Goal: Communication & Community: Answer question/provide support

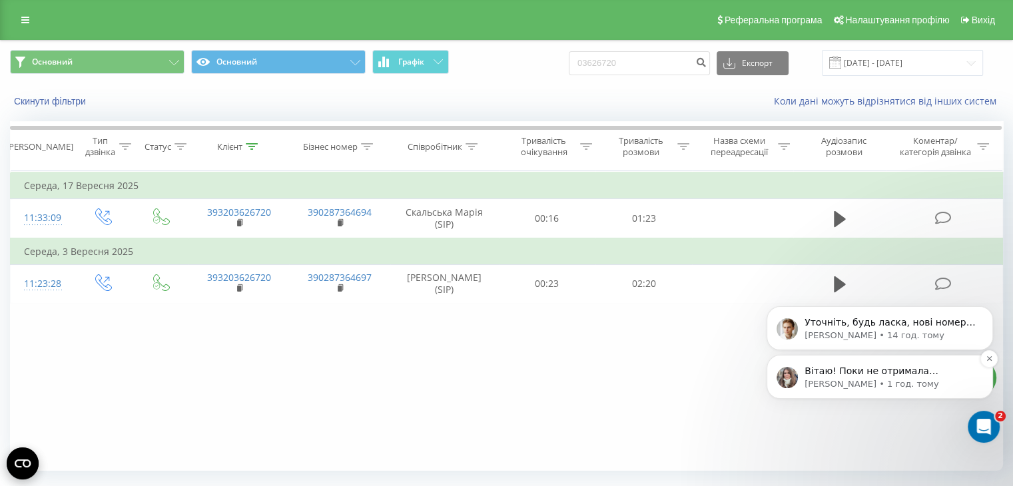
click at [920, 378] on p "Вітаю! Поки не отримала відповідь від вас Підкажіть, будь ласка, чи запит актуа…" at bounding box center [891, 371] width 172 height 13
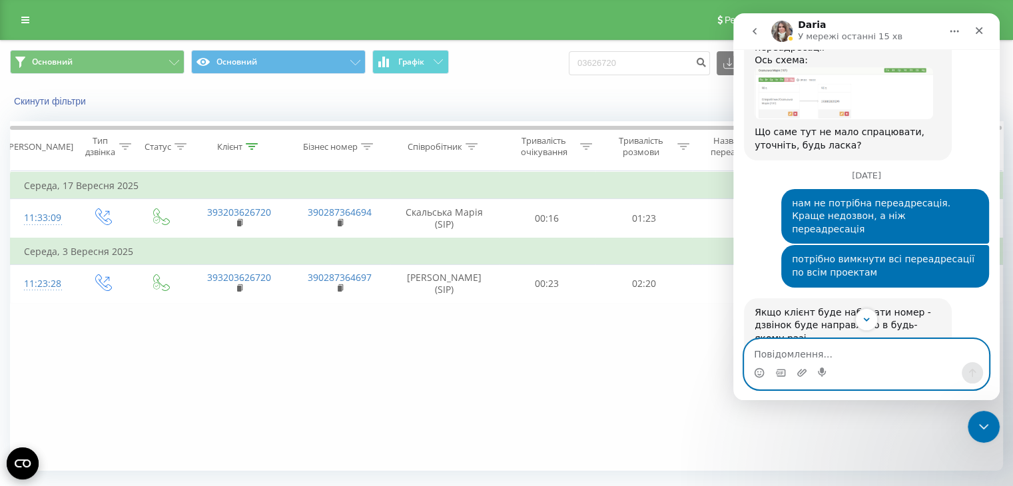
scroll to position [1085, 0]
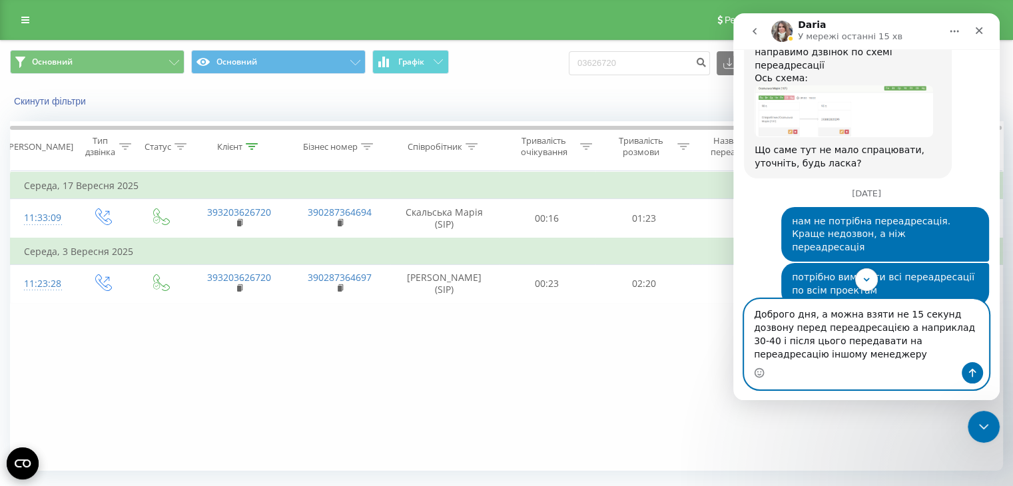
type textarea "Доброго дня, а можна взяти не 15 секунд дозвону перед переадресацією а наприкла…"
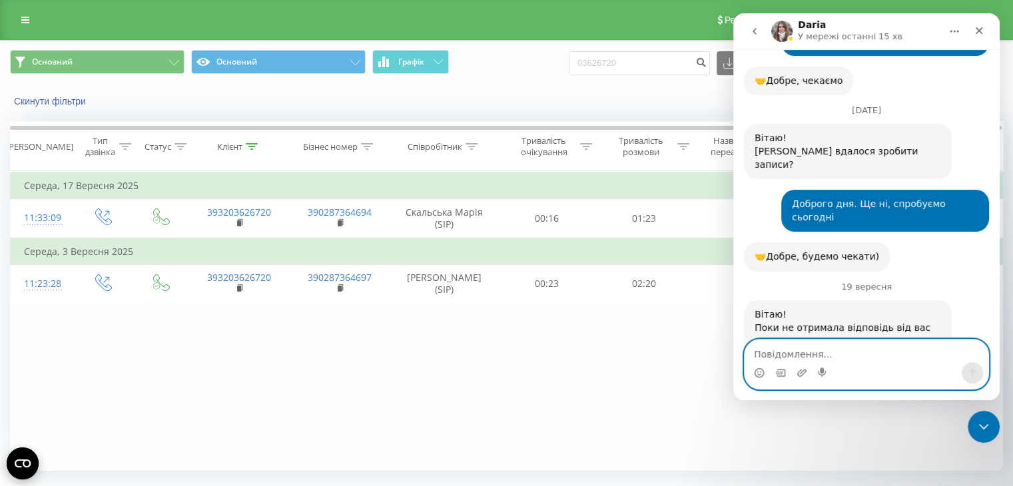
scroll to position [2311, 0]
type textarea "5"
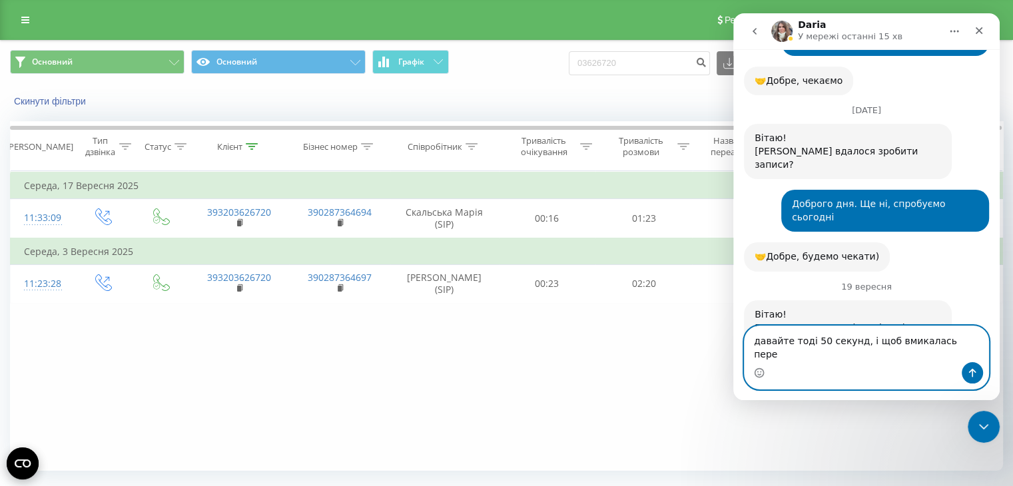
click at [952, 358] on textarea "давайте тоді 50 секунд, і щоб вмикалась пере" at bounding box center [867, 344] width 244 height 36
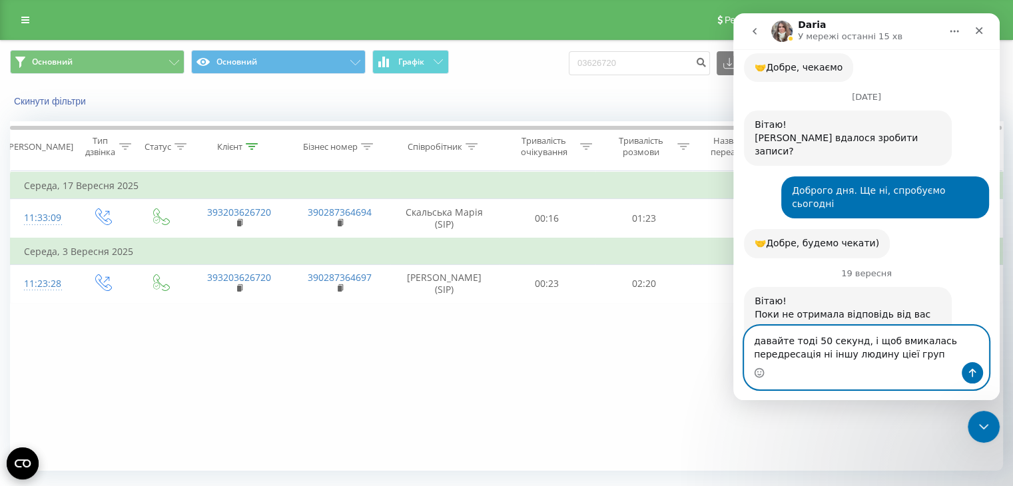
type textarea "давайте тоді 50 секунд, і щоб вмикалась передресація ні іншу людину ціеї групи"
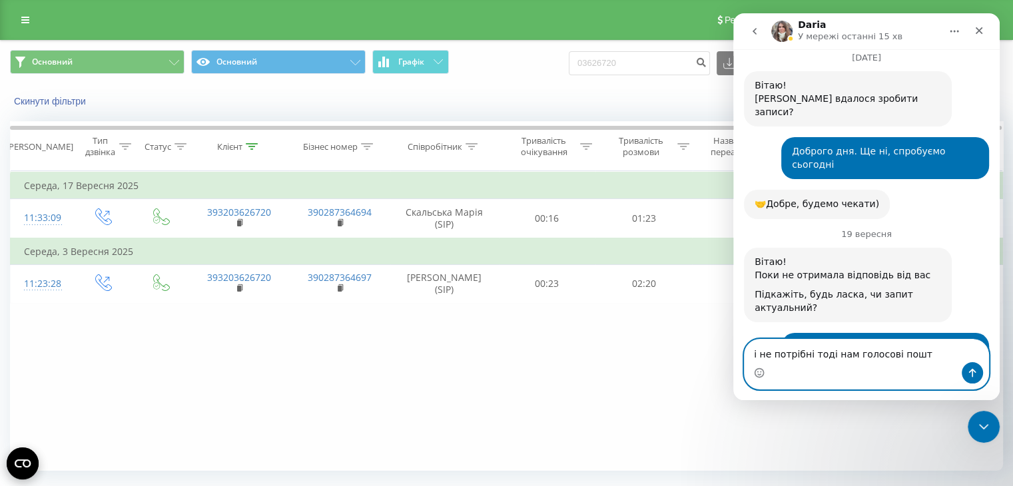
type textarea "і не потрібні тоді нам голосові пошти"
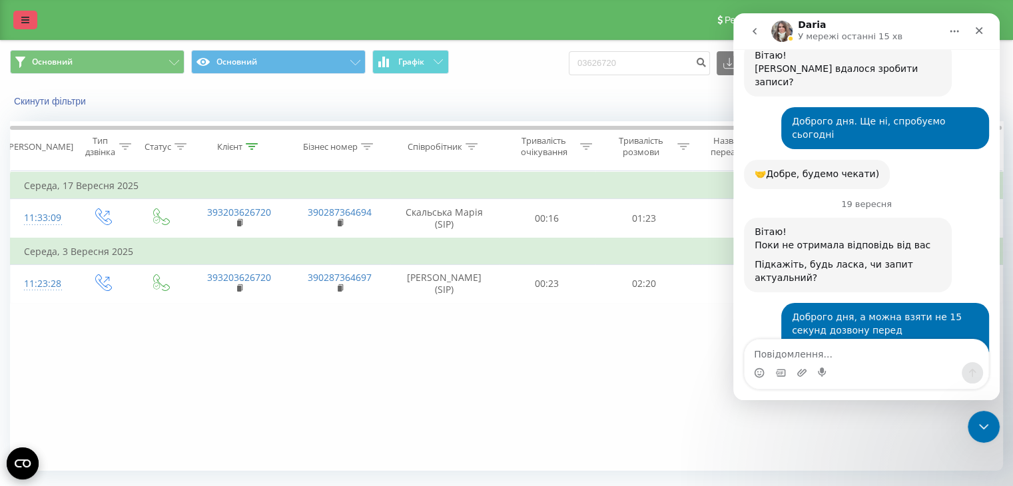
click at [25, 16] on icon at bounding box center [25, 19] width 8 height 9
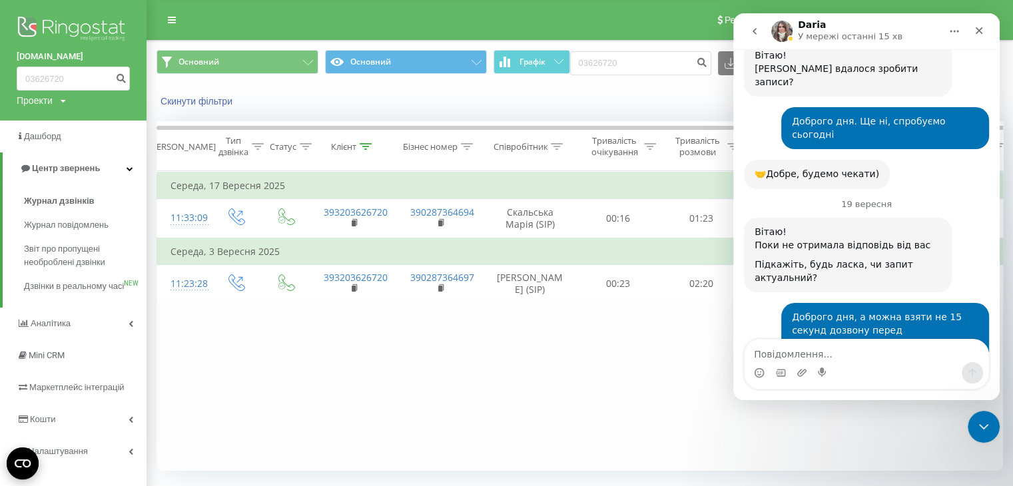
click at [56, 101] on div "Проекти vikonda.ua vikonda.es vikonda.it" at bounding box center [41, 100] width 49 height 13
click at [46, 169] on link "[DOMAIN_NAME]" at bounding box center [60, 171] width 65 height 11
click at [56, 97] on div "Проекти vikonda.ua vikonda.es vikonda.it" at bounding box center [41, 100] width 49 height 13
click at [51, 139] on div "[DOMAIN_NAME]" at bounding box center [60, 145] width 86 height 25
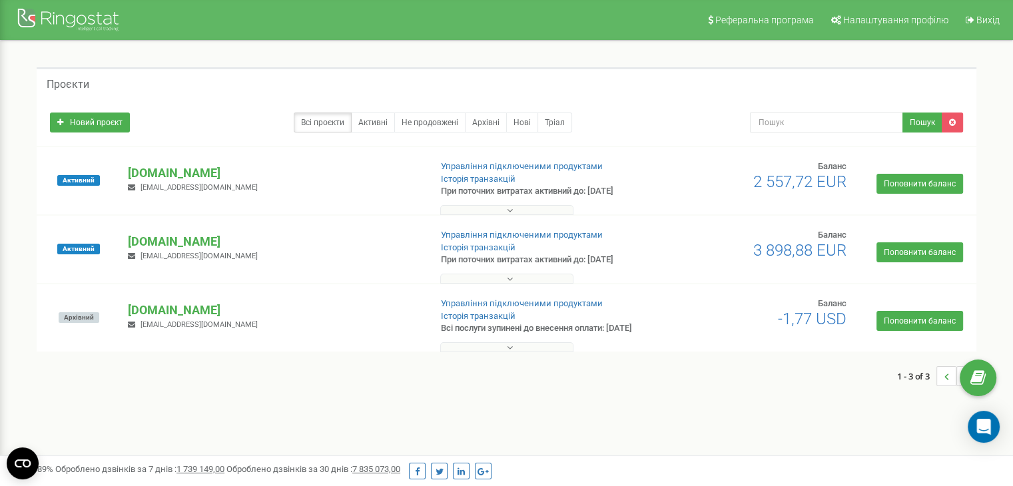
click at [474, 277] on button at bounding box center [506, 279] width 133 height 10
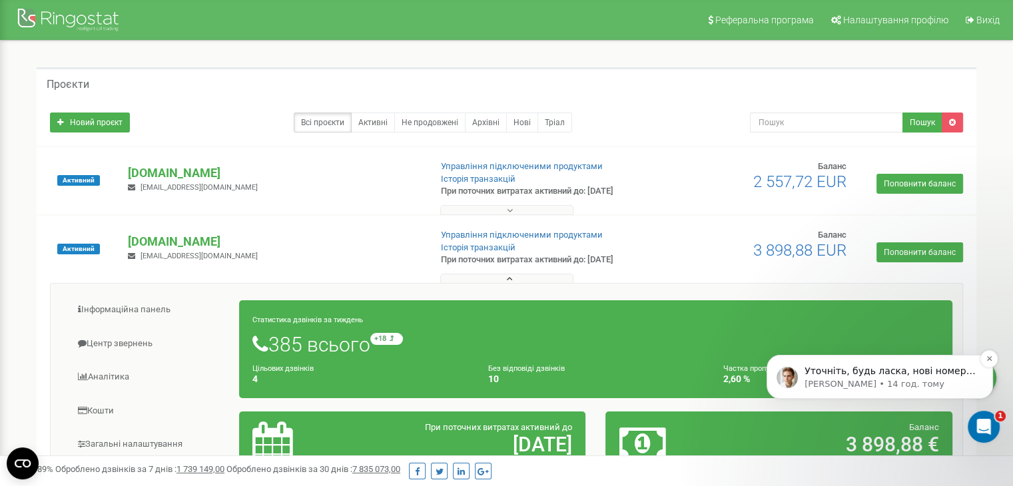
click at [888, 388] on p "[PERSON_NAME] • 14 год. тому" at bounding box center [891, 384] width 172 height 12
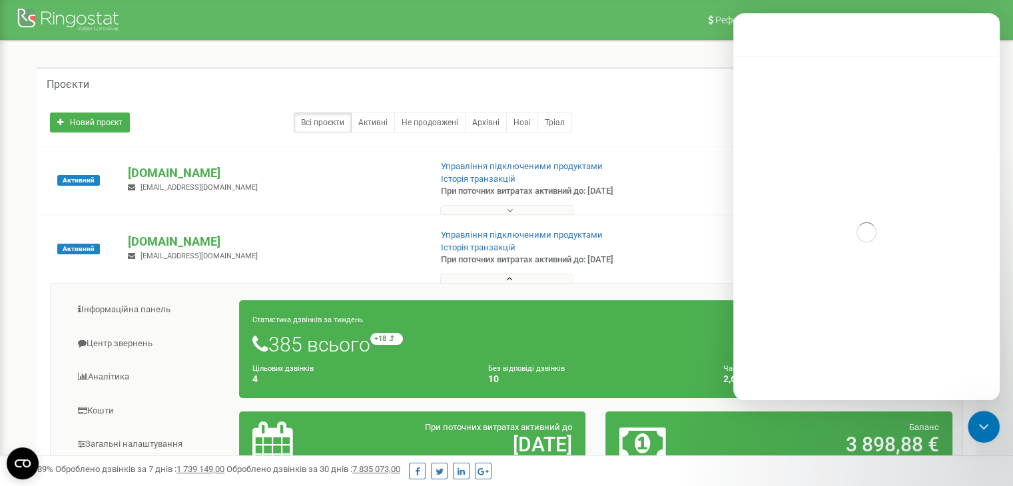
scroll to position [68, 0]
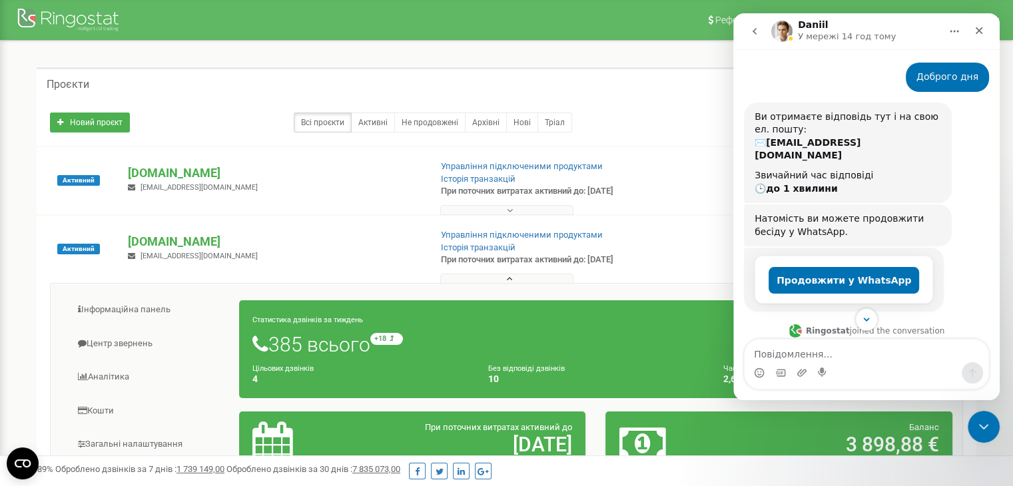
click at [856, 315] on div "Месенджер Intercom" at bounding box center [867, 320] width 267 height 23
click at [862, 321] on icon "Scroll to bottom" at bounding box center [867, 320] width 12 height 12
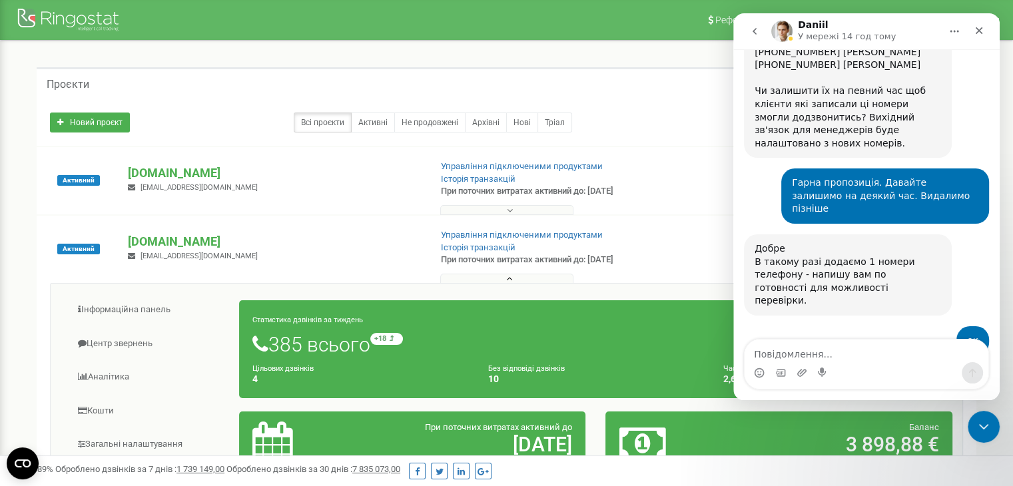
scroll to position [2978, 0]
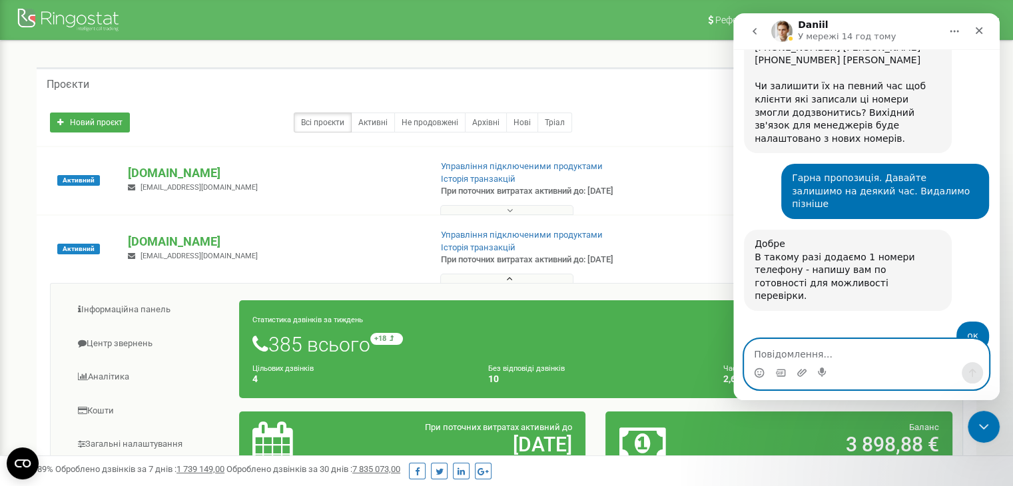
click at [800, 351] on textarea "Повідомлення..." at bounding box center [867, 351] width 244 height 23
type textarea "А можна взяти нові з іншим кодом?"
type textarea "Доброго дня 1 хв"
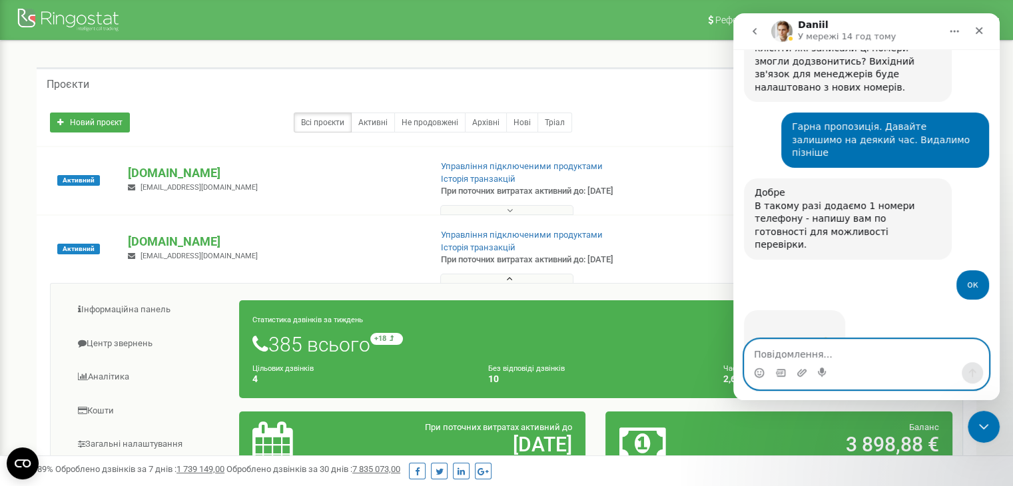
scroll to position [3054, 0]
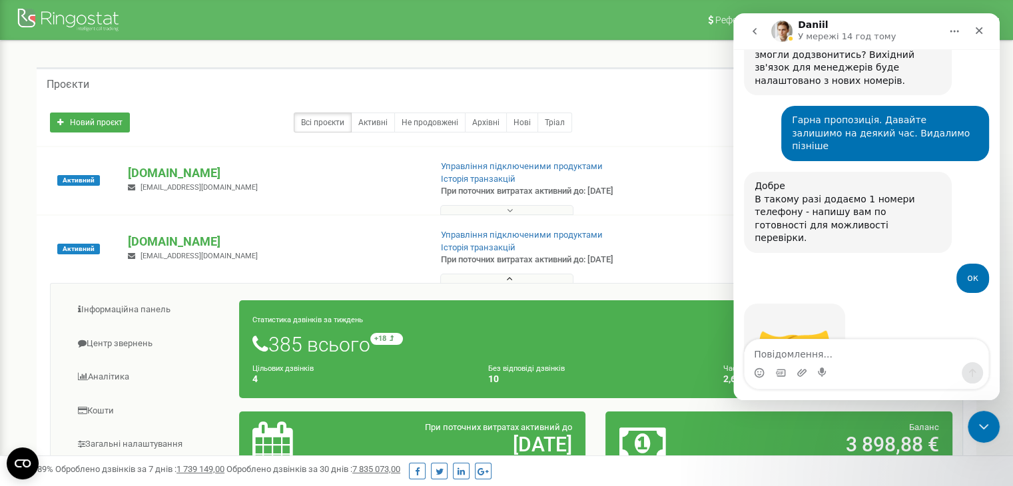
click at [753, 41] on button "go back" at bounding box center [754, 31] width 25 height 25
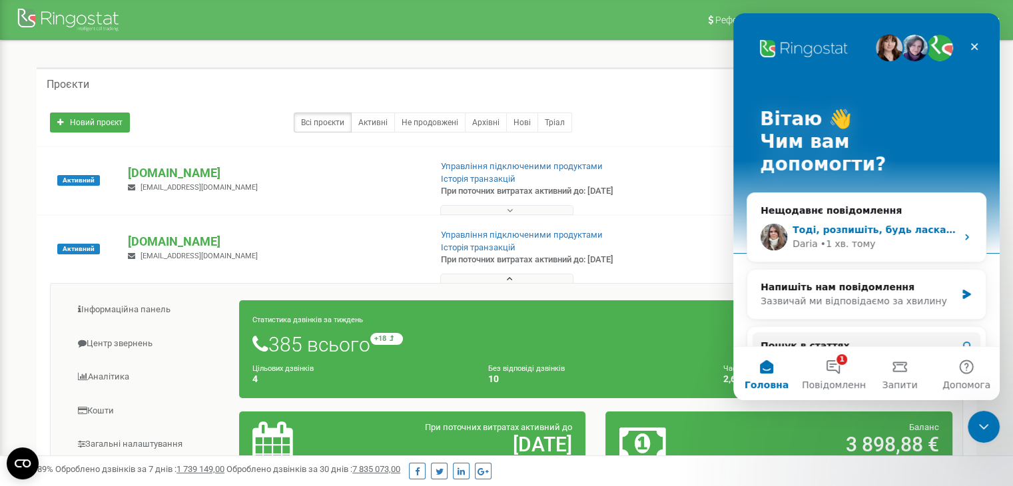
click at [806, 237] on div "Daria" at bounding box center [805, 244] width 25 height 14
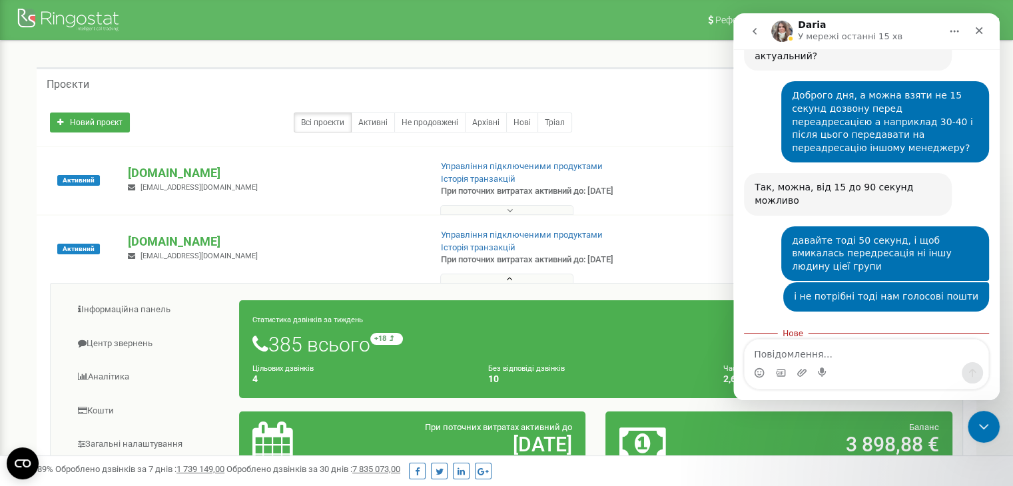
scroll to position [2647, 0]
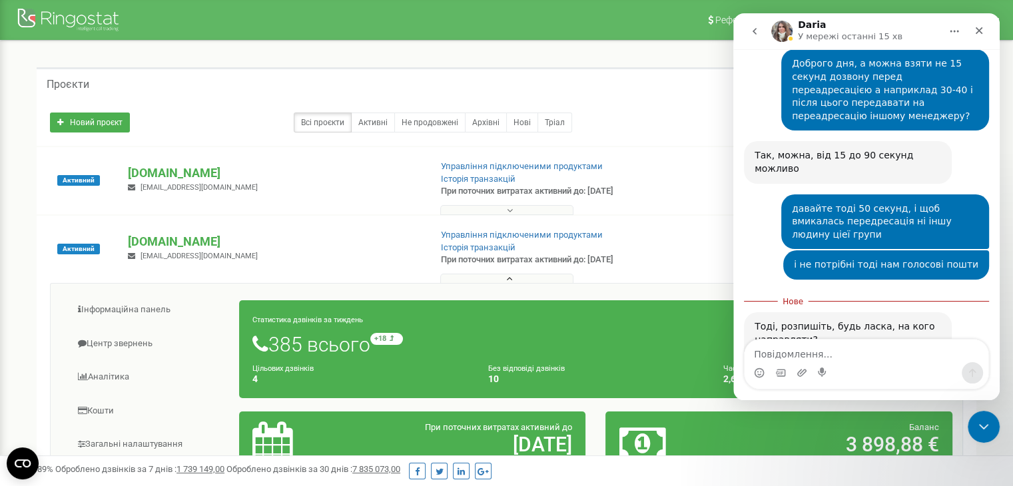
click at [806, 386] on img "Daria каже…" at bounding box center [844, 455] width 179 height 139
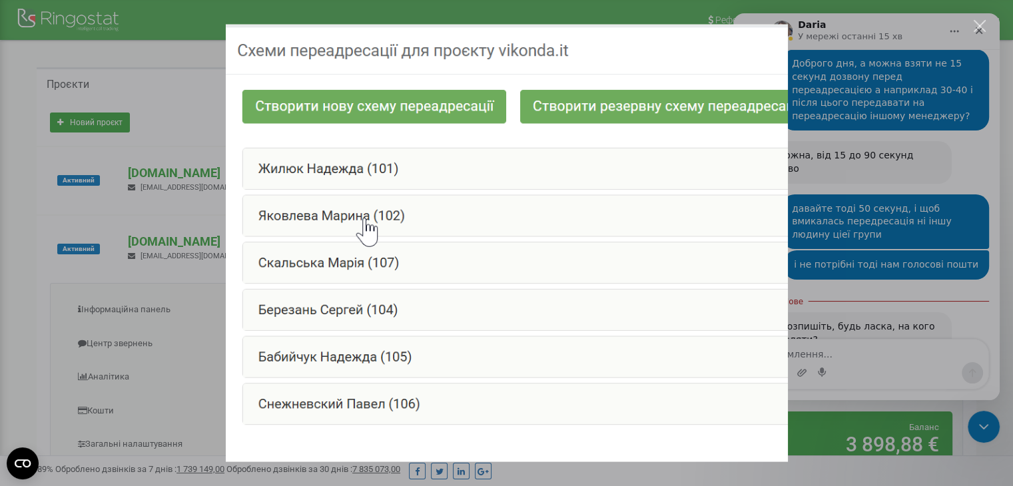
scroll to position [0, 0]
click at [868, 283] on div "Месенджер Intercom" at bounding box center [506, 243] width 1013 height 486
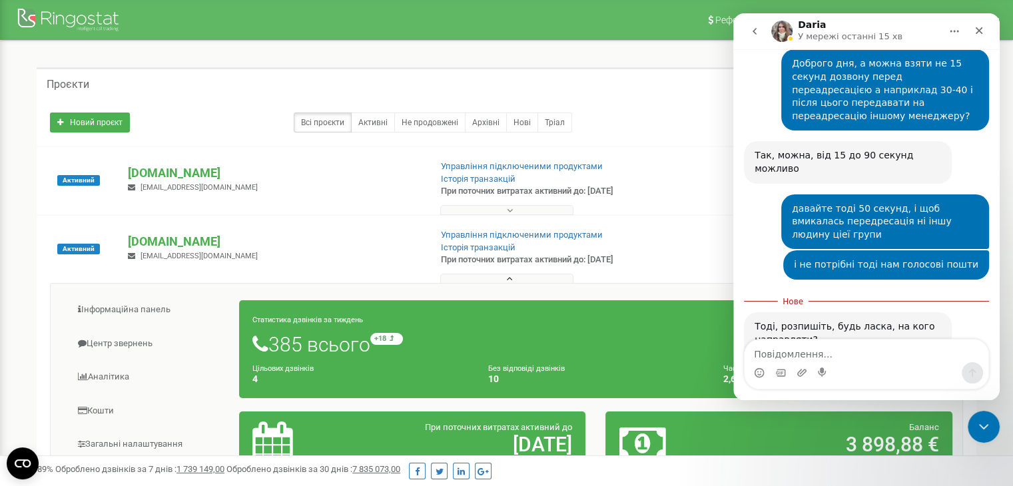
click at [835, 386] on img "Daria каже…" at bounding box center [844, 455] width 179 height 139
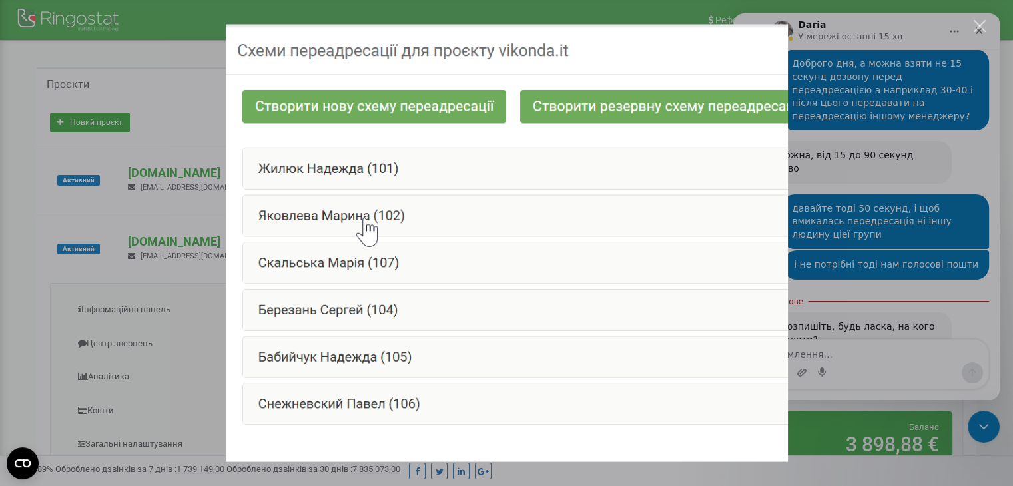
click at [832, 320] on div "Месенджер Intercom" at bounding box center [506, 243] width 1013 height 486
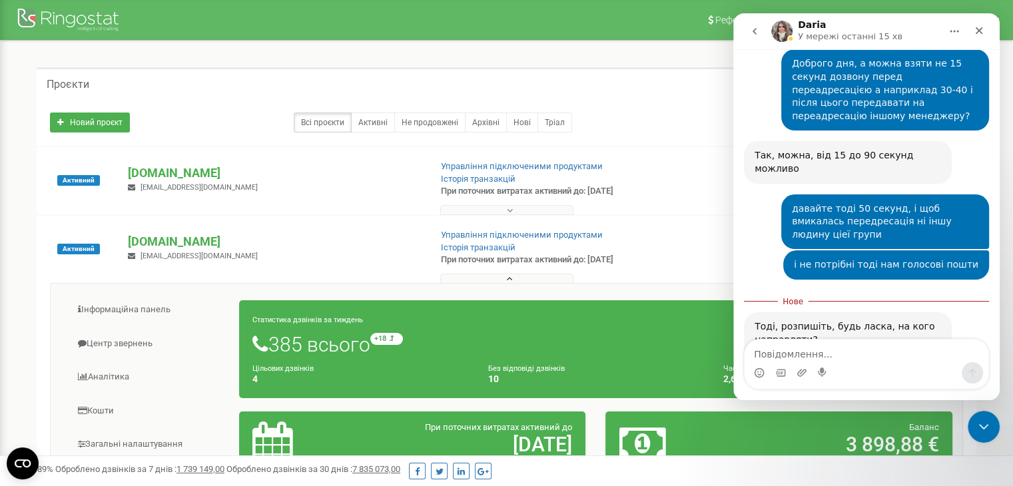
click at [862, 386] on img "Daria каже…" at bounding box center [844, 455] width 179 height 139
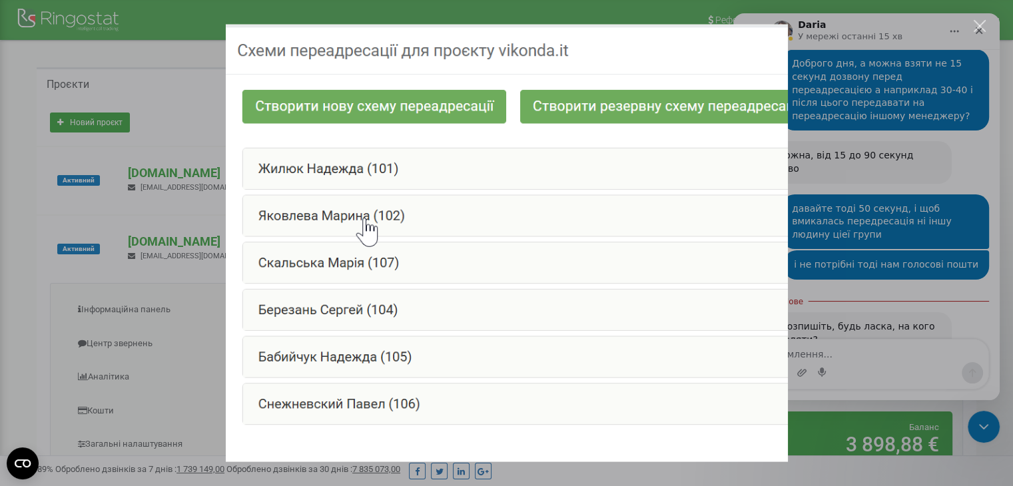
click at [845, 218] on div "Месенджер Intercom" at bounding box center [506, 243] width 1013 height 486
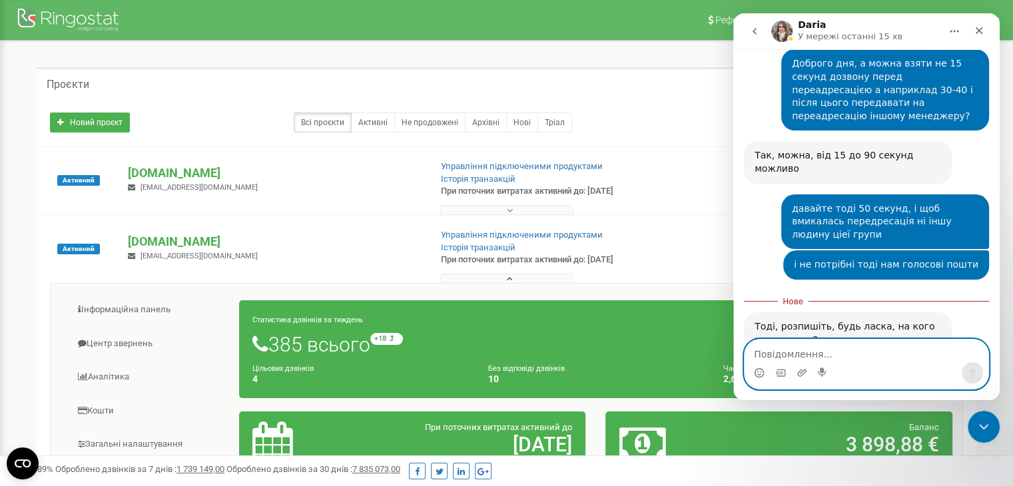
click at [783, 348] on textarea "Повідомлення..." at bounding box center [867, 351] width 244 height 23
click at [808, 352] on textarea "Група Сн" at bounding box center [867, 351] width 244 height 23
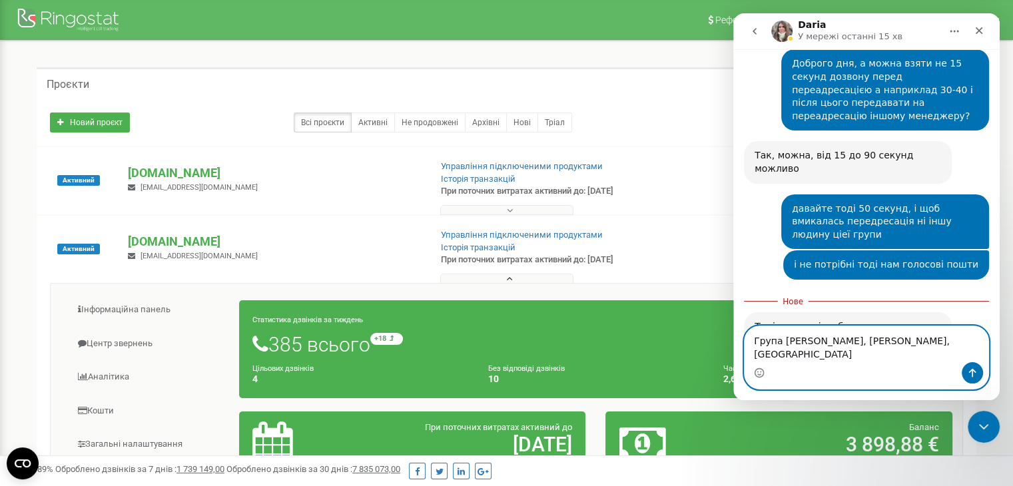
click at [779, 355] on textarea "Група [PERSON_NAME], [PERSON_NAME], [GEOGRAPHIC_DATA]" at bounding box center [867, 344] width 244 height 36
type textarea "Група 1 РМ [PERSON_NAME], [PERSON_NAME], [GEOGRAPHIC_DATA]"
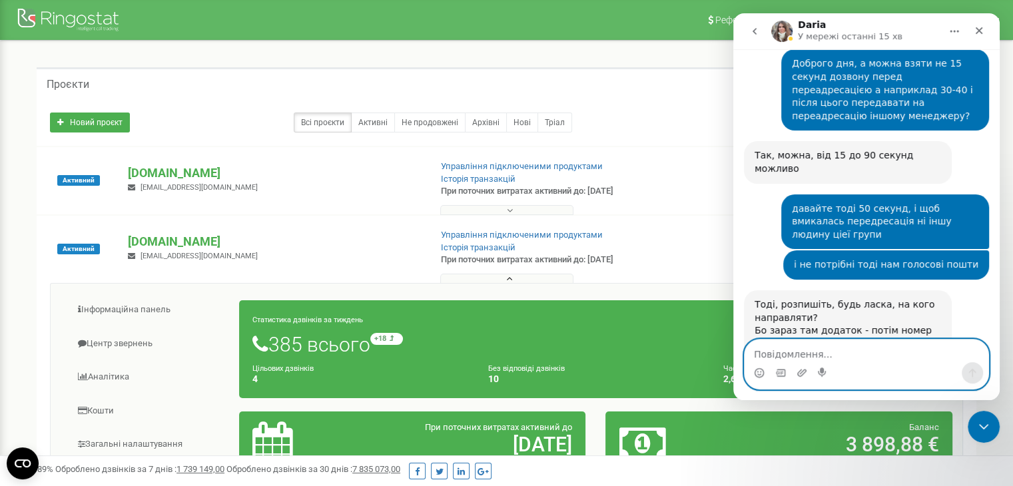
scroll to position [2678, 0]
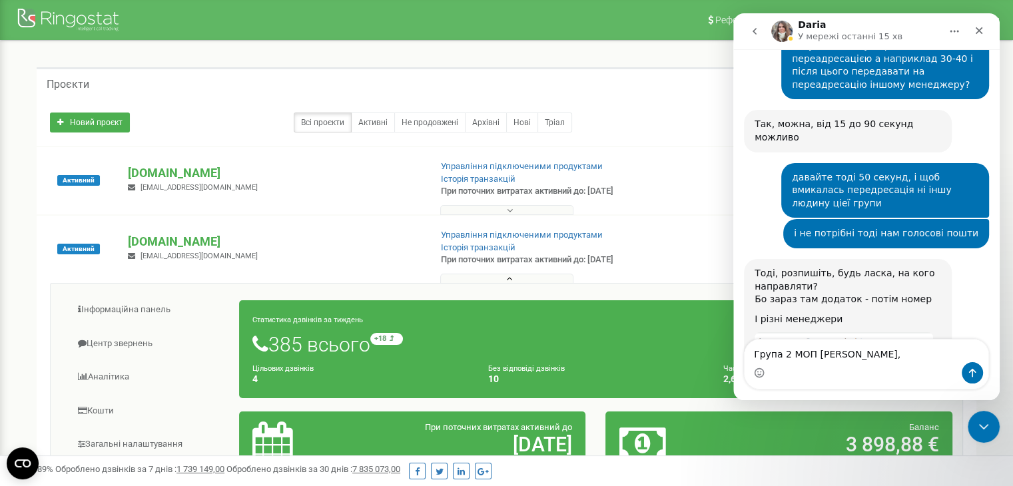
click at [979, 259] on div "Тоді, розпишіть, будь ласка, на кого направляти? Бо зараз там додаток - потім н…" at bounding box center [866, 381] width 245 height 245
click at [906, 363] on div "Месенджер Intercom" at bounding box center [867, 372] width 244 height 21
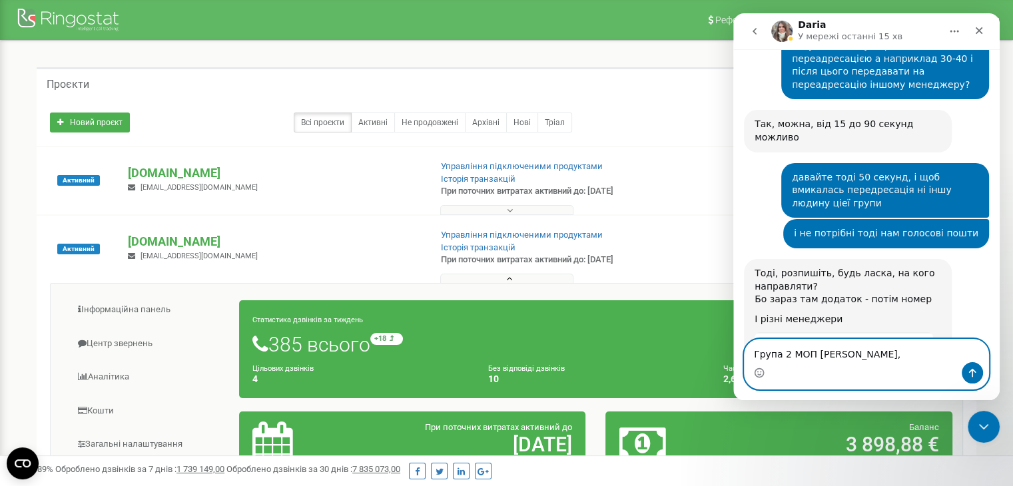
click at [896, 358] on textarea "Група 2 МОП [PERSON_NAME]," at bounding box center [867, 351] width 244 height 23
type textarea "Група 2 МОП [PERSON_NAME]"
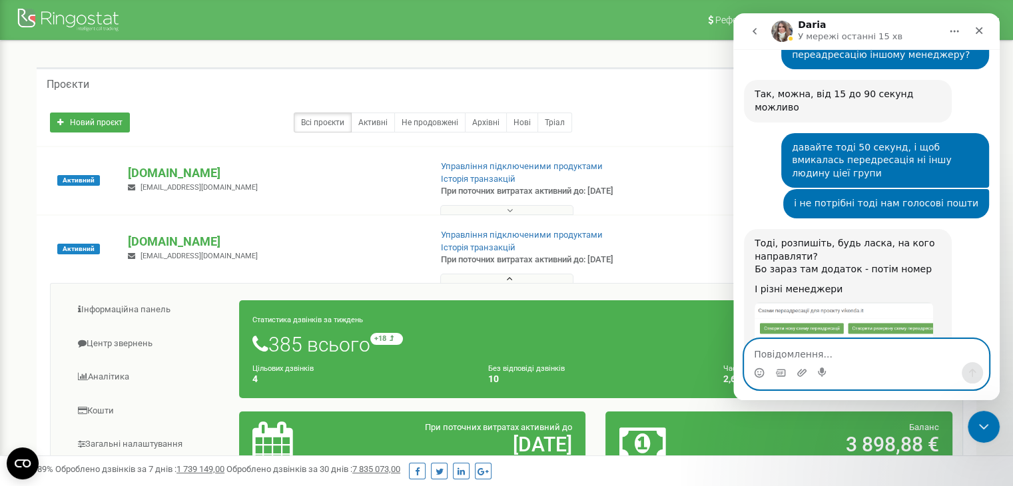
click at [786, 354] on textarea "Повідомлення..." at bounding box center [867, 351] width 244 height 23
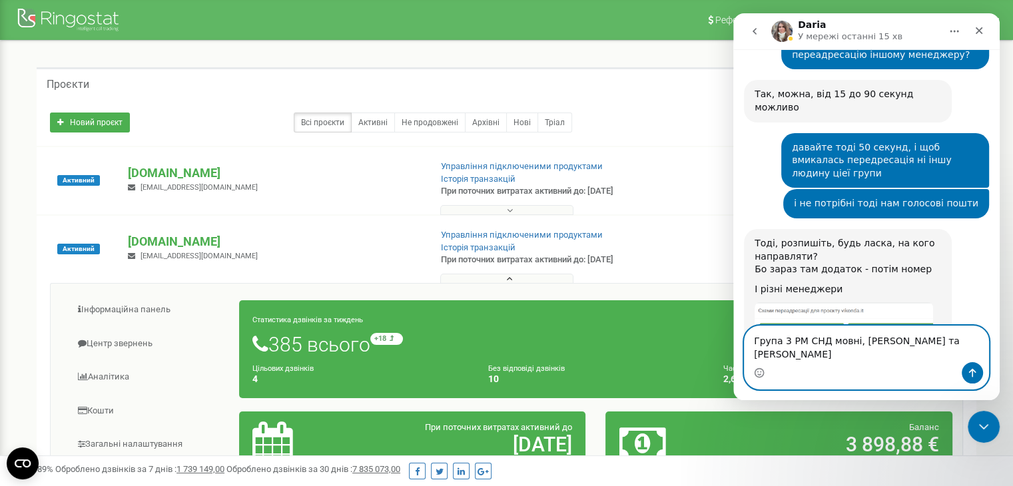
type textarea "Група 3 РМ СНД мовні, [PERSON_NAME] та [PERSON_NAME]"
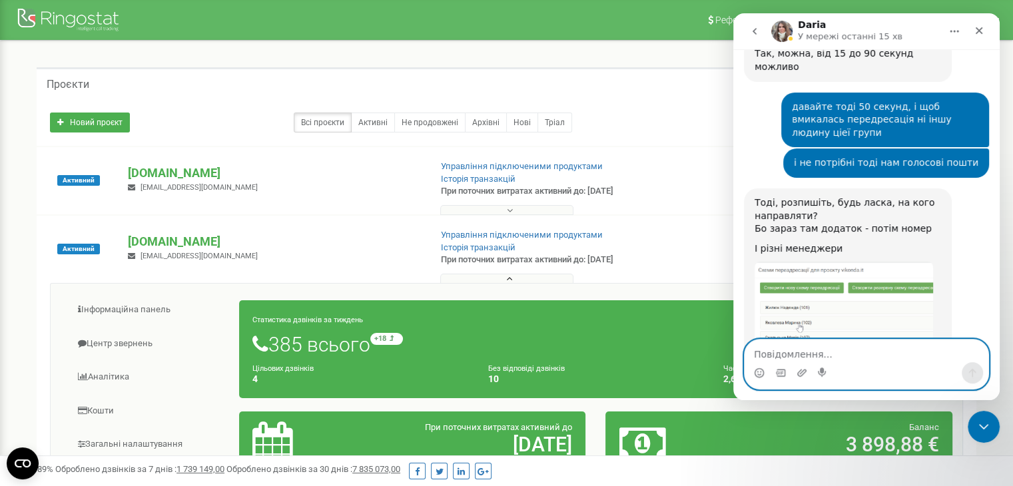
scroll to position [2751, 0]
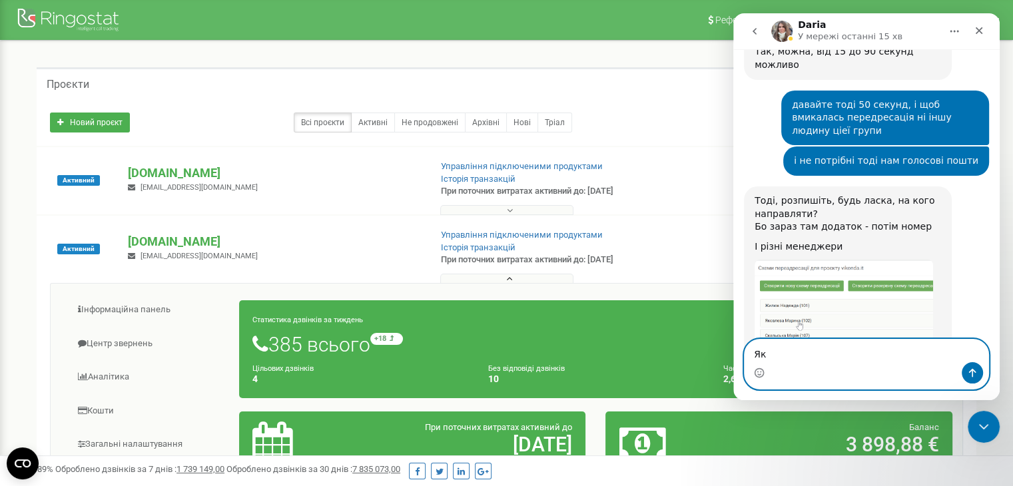
type textarea "[PERSON_NAME]"
click at [890, 354] on textarea "[PERSON_NAME] без переадресації." at bounding box center [867, 351] width 244 height 23
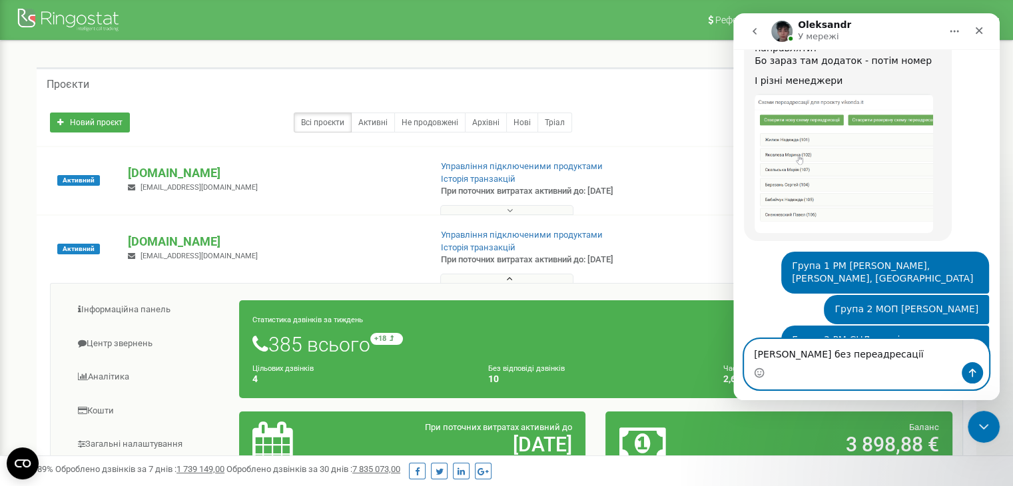
scroll to position [2926, 0]
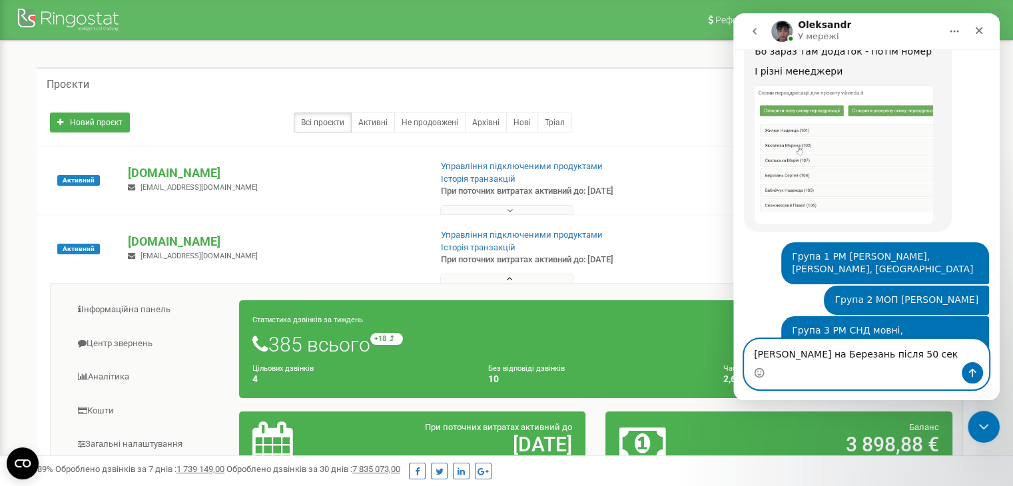
type textarea "[PERSON_NAME] на Березань після 50 сек."
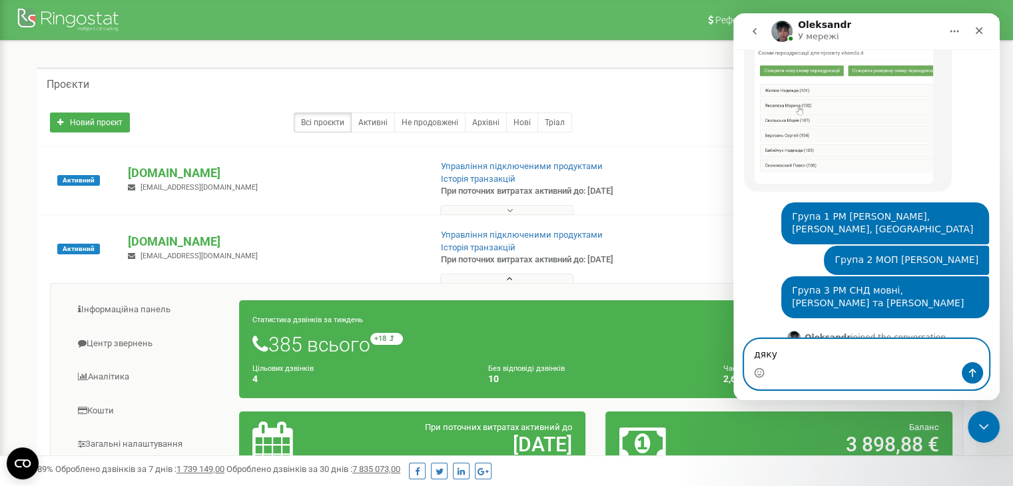
type textarea "дякую"
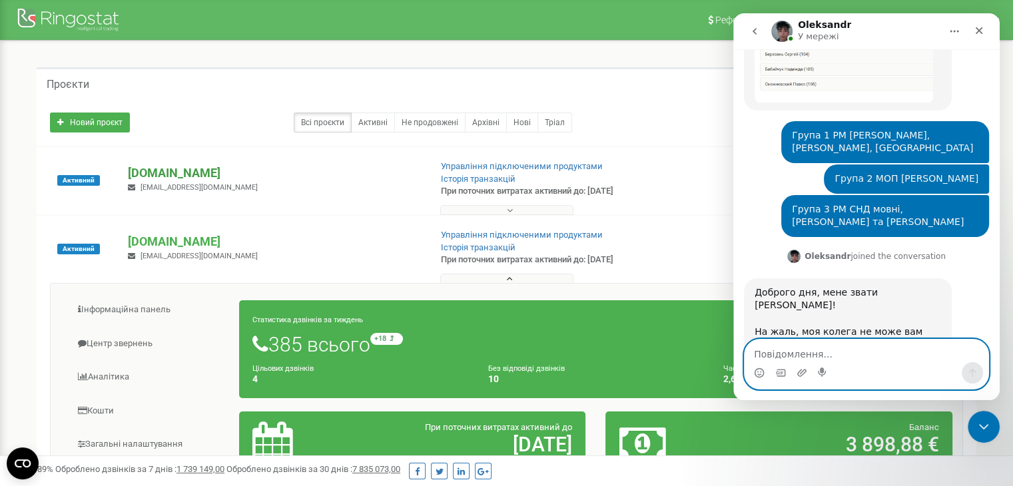
scroll to position [3095, 0]
